Goal: Answer question/provide support: Answer question/provide support

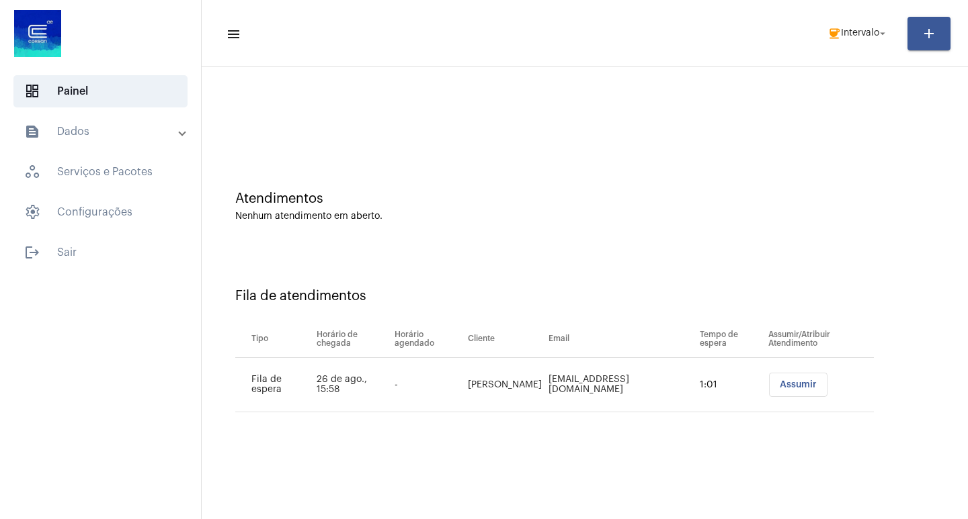
click at [795, 380] on span "Assumir" at bounding box center [797, 384] width 37 height 9
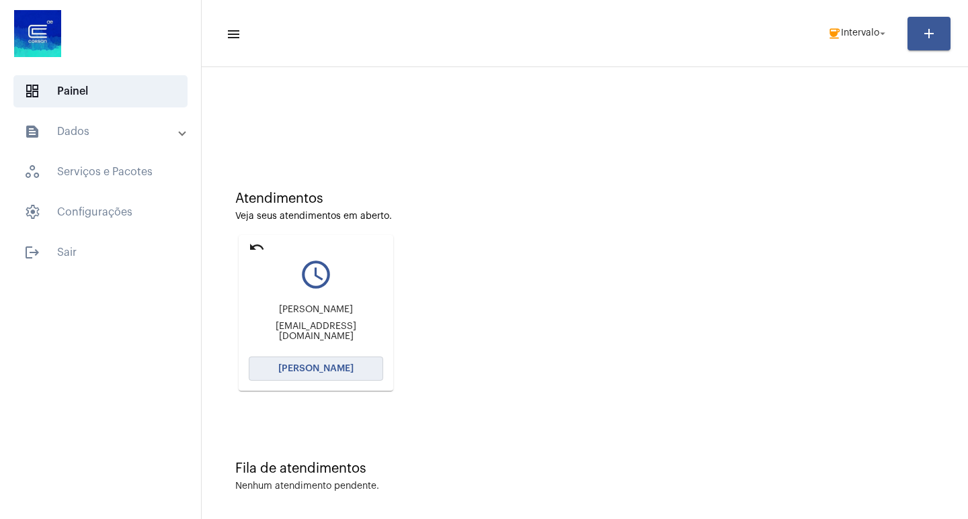
click at [343, 361] on button "[PERSON_NAME]" at bounding box center [316, 369] width 134 height 24
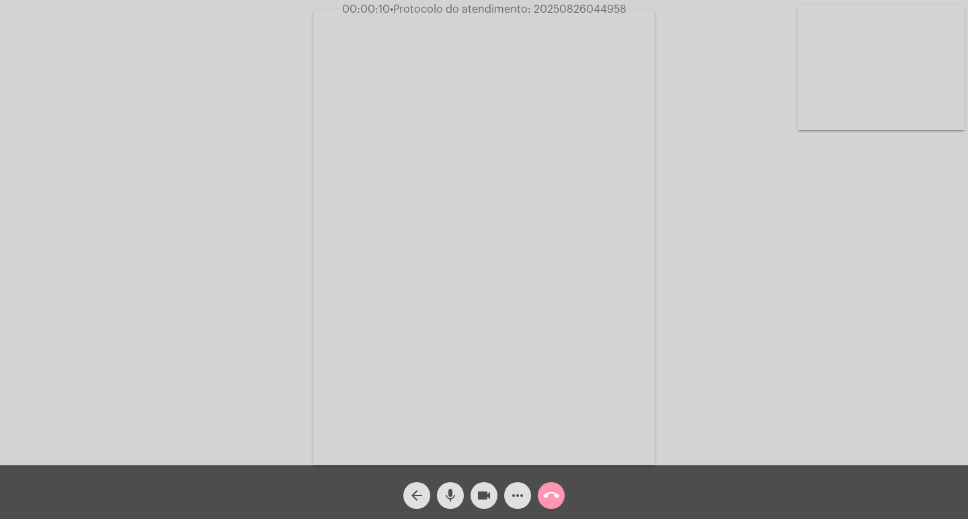
click at [830, 376] on div "Acessando Câmera e Microfone..." at bounding box center [483, 236] width 965 height 466
click at [505, 501] on button "more_horiz" at bounding box center [517, 495] width 27 height 27
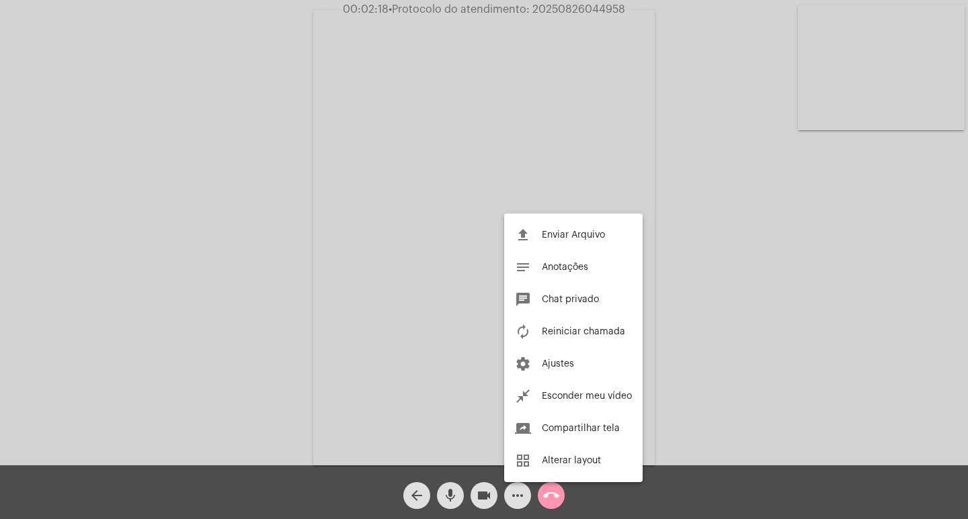
click at [210, 247] on div at bounding box center [484, 259] width 968 height 519
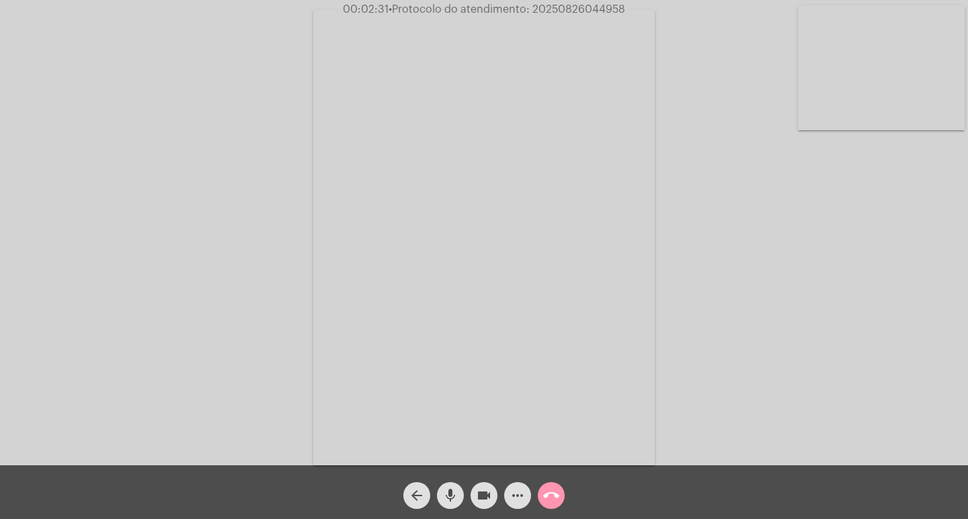
click at [482, 488] on mat-icon "videocam" at bounding box center [484, 496] width 16 height 16
click at [479, 488] on mat-icon "videocam_off" at bounding box center [484, 496] width 16 height 16
